Goal: Task Accomplishment & Management: Use online tool/utility

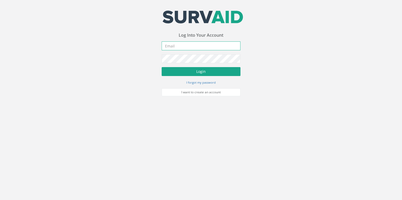
type input "[EMAIL_ADDRESS][DOMAIN_NAME]"
click at [111, 1] on button "Login" at bounding box center [201, 71] width 79 height 9
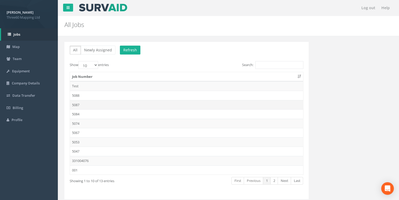
click at [75, 1] on td "5087" at bounding box center [186, 104] width 233 height 9
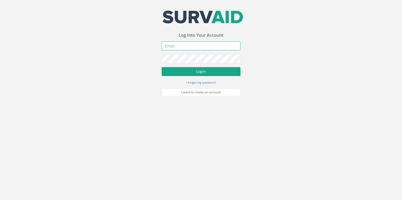
type input "[EMAIL_ADDRESS][DOMAIN_NAME]"
click at [196, 70] on button "Login" at bounding box center [201, 71] width 79 height 9
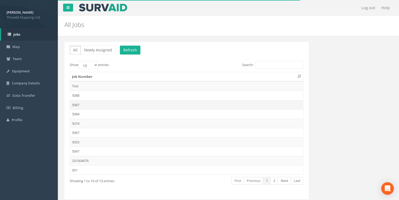
click at [75, 102] on td "5087" at bounding box center [186, 104] width 233 height 9
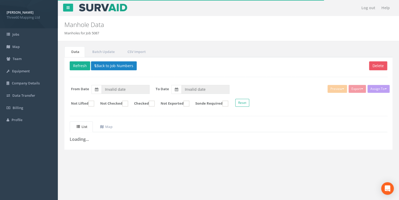
type input "[DATE]"
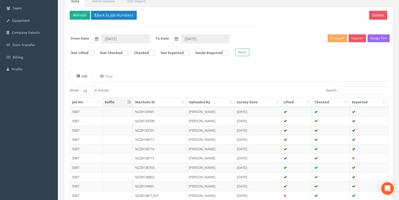
scroll to position [7, 0]
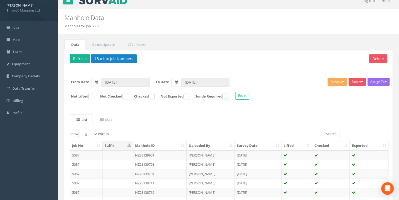
click at [126, 89] on div "Assign To No Companies Added Export 360 Manhole Heathrow United Utilities SurvA…" at bounding box center [228, 89] width 325 height 29
click at [123, 84] on input "[DATE]" at bounding box center [125, 82] width 48 height 9
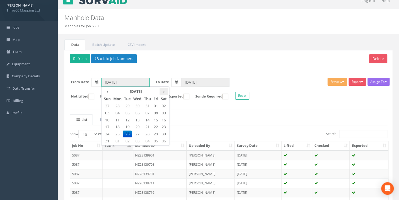
click at [165, 91] on th "›" at bounding box center [163, 91] width 8 height 7
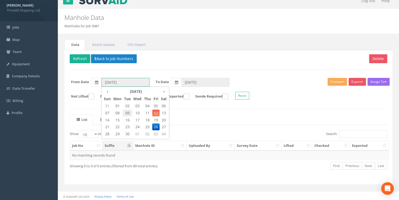
click at [129, 112] on span "09" at bounding box center [127, 113] width 9 height 7
type input "[DATE]"
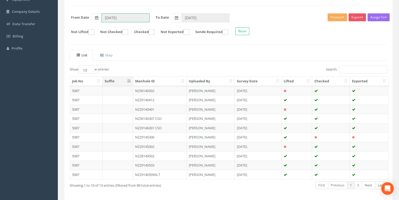
scroll to position [63, 0]
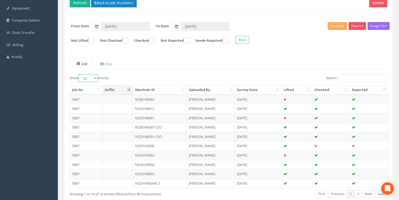
click at [96, 80] on select "10 25 50 100" at bounding box center [88, 78] width 20 height 8
select select "25"
click at [79, 74] on select "10 25 50 100" at bounding box center [88, 78] width 20 height 8
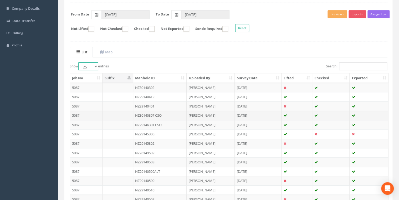
scroll to position [119, 0]
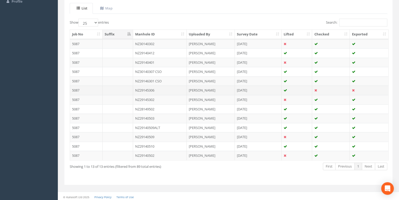
click at [150, 88] on td "NZ29145306" at bounding box center [160, 90] width 54 height 9
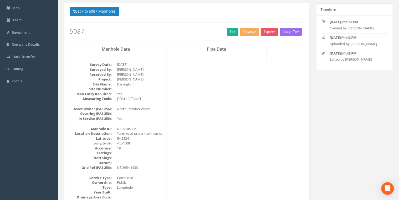
scroll to position [0, 0]
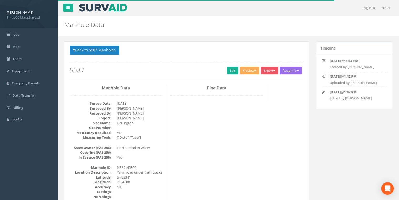
click at [96, 48] on button "Back to 5087 Manholes" at bounding box center [94, 50] width 49 height 9
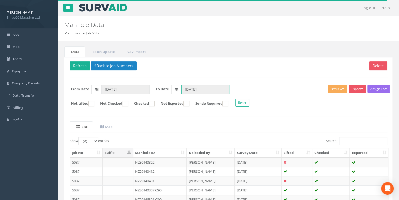
click at [193, 86] on input "[DATE]" at bounding box center [205, 89] width 48 height 9
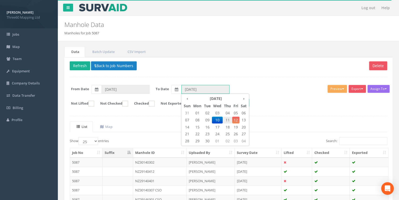
click at [228, 120] on span "11" at bounding box center [227, 120] width 9 height 7
type input "[DATE]"
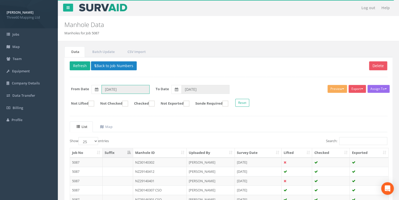
click at [121, 89] on input "[DATE]" at bounding box center [125, 89] width 48 height 9
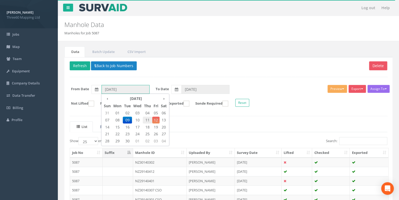
click at [147, 119] on span "11" at bounding box center [147, 120] width 9 height 7
type input "[DATE]"
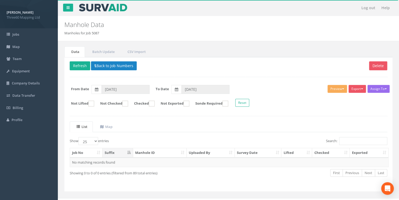
click at [162, 120] on div "Delete Refresh Back to Job Numbers Assign To No Companies Added Export 360 Manh…" at bounding box center [228, 124] width 328 height 135
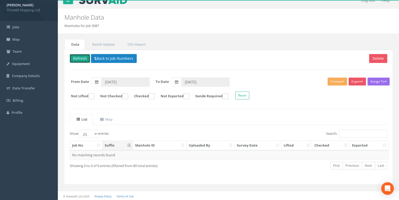
click at [78, 62] on button "Refresh" at bounding box center [80, 58] width 20 height 9
click at [187, 83] on input "[DATE]" at bounding box center [205, 82] width 48 height 9
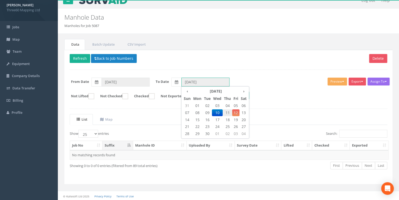
drag, startPoint x: 233, startPoint y: 115, endPoint x: 229, endPoint y: 114, distance: 3.8
click at [231, 114] on tr "07 08 09 10 11 12 13" at bounding box center [214, 112] width 65 height 7
click at [229, 114] on span "11" at bounding box center [227, 113] width 9 height 7
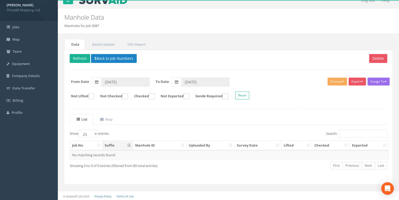
click at [208, 55] on p "Delete Refresh Back to Job Numbers" at bounding box center [228, 59] width 317 height 10
click at [80, 59] on button "Refresh" at bounding box center [80, 58] width 20 height 9
click at [217, 77] on div "Assign To No Companies Added Export 360 Manhole Heathrow United Utilities SurvA…" at bounding box center [228, 89] width 325 height 29
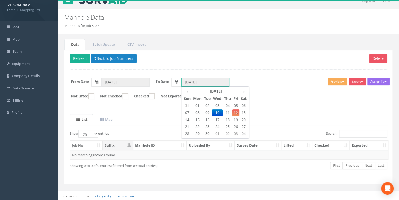
click at [215, 84] on input "[DATE]" at bounding box center [205, 82] width 48 height 9
click at [235, 114] on span "12" at bounding box center [235, 113] width 7 height 7
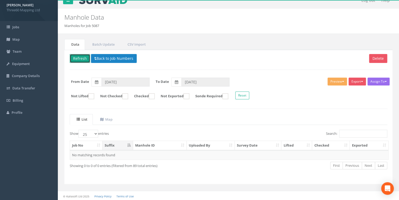
click at [76, 60] on button "Refresh" at bounding box center [80, 58] width 20 height 9
type input "[DATE]"
click at [122, 84] on input "[DATE]" at bounding box center [125, 82] width 48 height 9
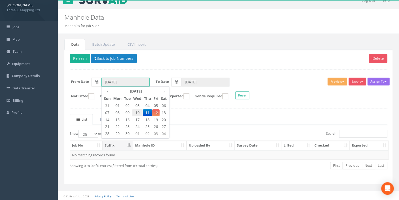
click at [137, 111] on span "10" at bounding box center [137, 113] width 11 height 7
type input "[DATE]"
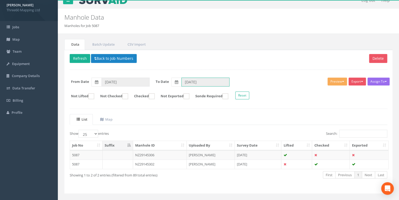
click at [190, 81] on input "[DATE]" at bounding box center [205, 82] width 48 height 9
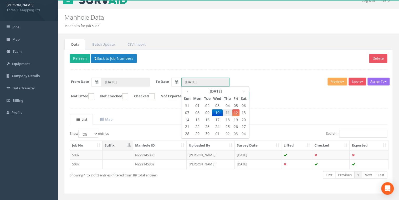
click at [229, 111] on span "11" at bounding box center [227, 113] width 9 height 7
type input "[DATE]"
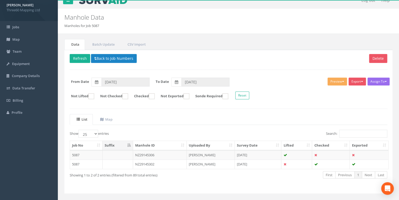
click at [224, 114] on ul "List Map" at bounding box center [228, 119] width 317 height 11
